Goal: Task Accomplishment & Management: Use online tool/utility

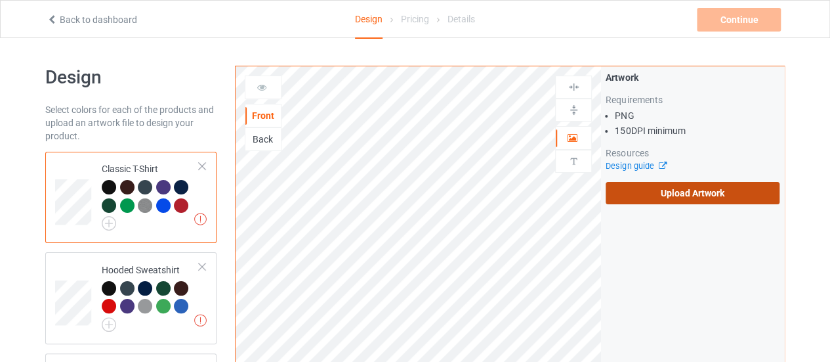
click at [664, 202] on label "Upload Artwork" at bounding box center [693, 193] width 174 height 22
click at [0, 0] on input "Upload Artwork" at bounding box center [0, 0] width 0 height 0
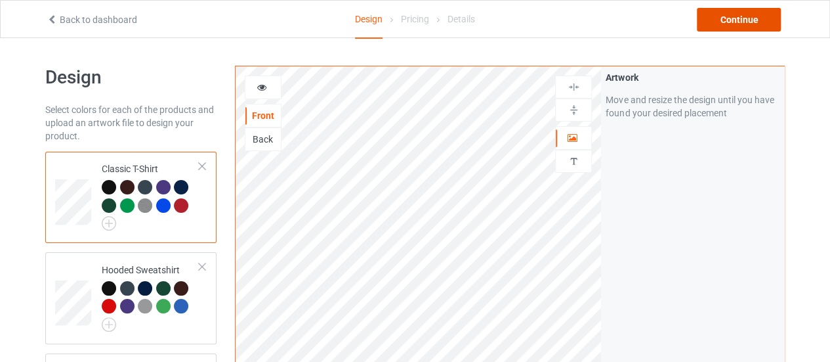
click at [706, 18] on div "Continue" at bounding box center [739, 20] width 84 height 24
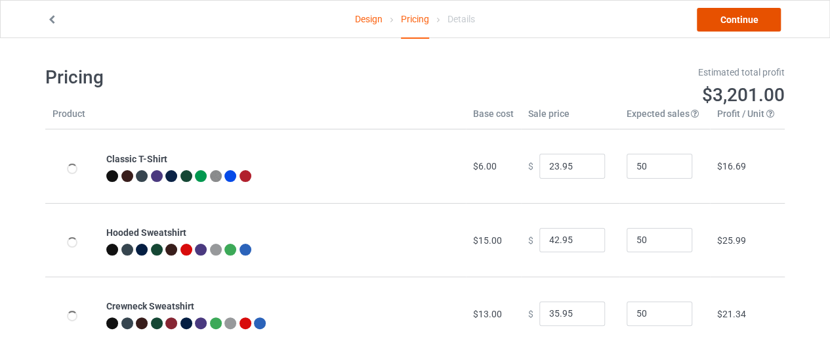
click at [706, 18] on link "Continue" at bounding box center [739, 20] width 84 height 24
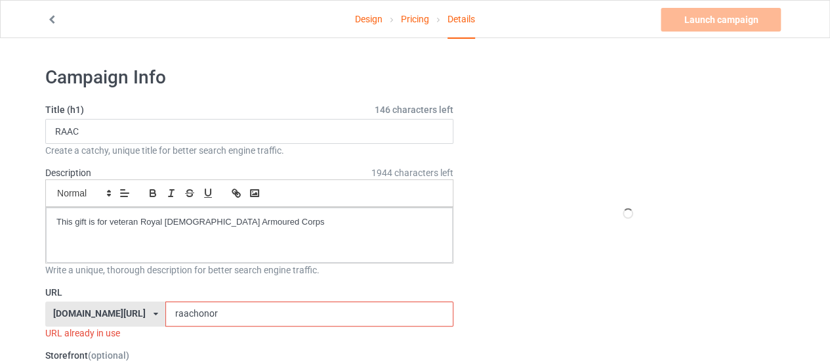
click at [199, 309] on input "raachonor" at bounding box center [309, 313] width 288 height 25
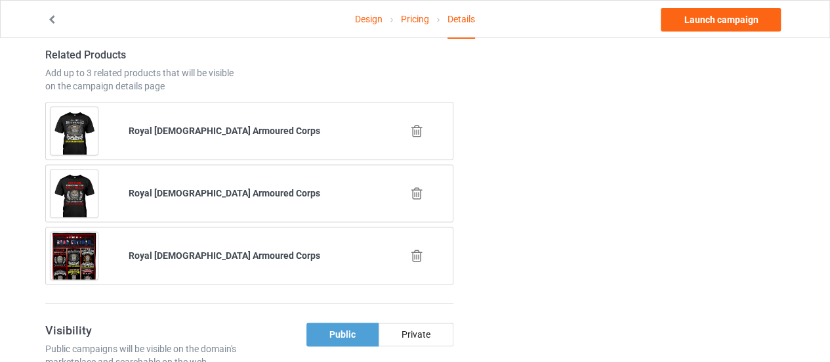
scroll to position [793, 0]
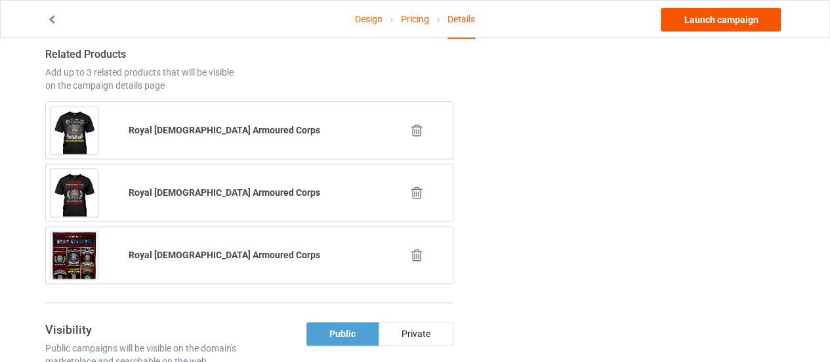
type input "raacchoose"
click at [710, 14] on link "Launch campaign" at bounding box center [721, 20] width 120 height 24
